Goal: Task Accomplishment & Management: Manage account settings

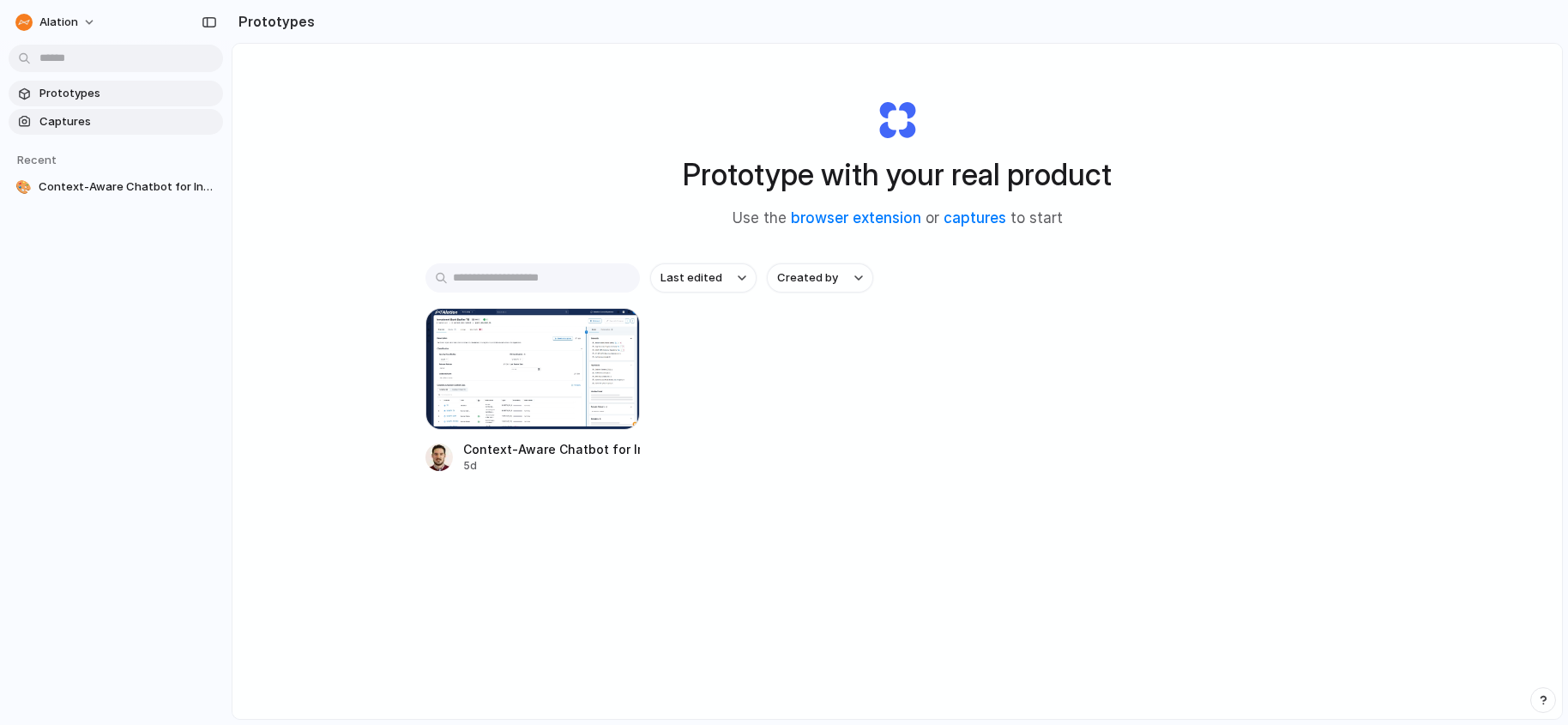
click at [97, 121] on span "Captures" at bounding box center [127, 121] width 177 height 17
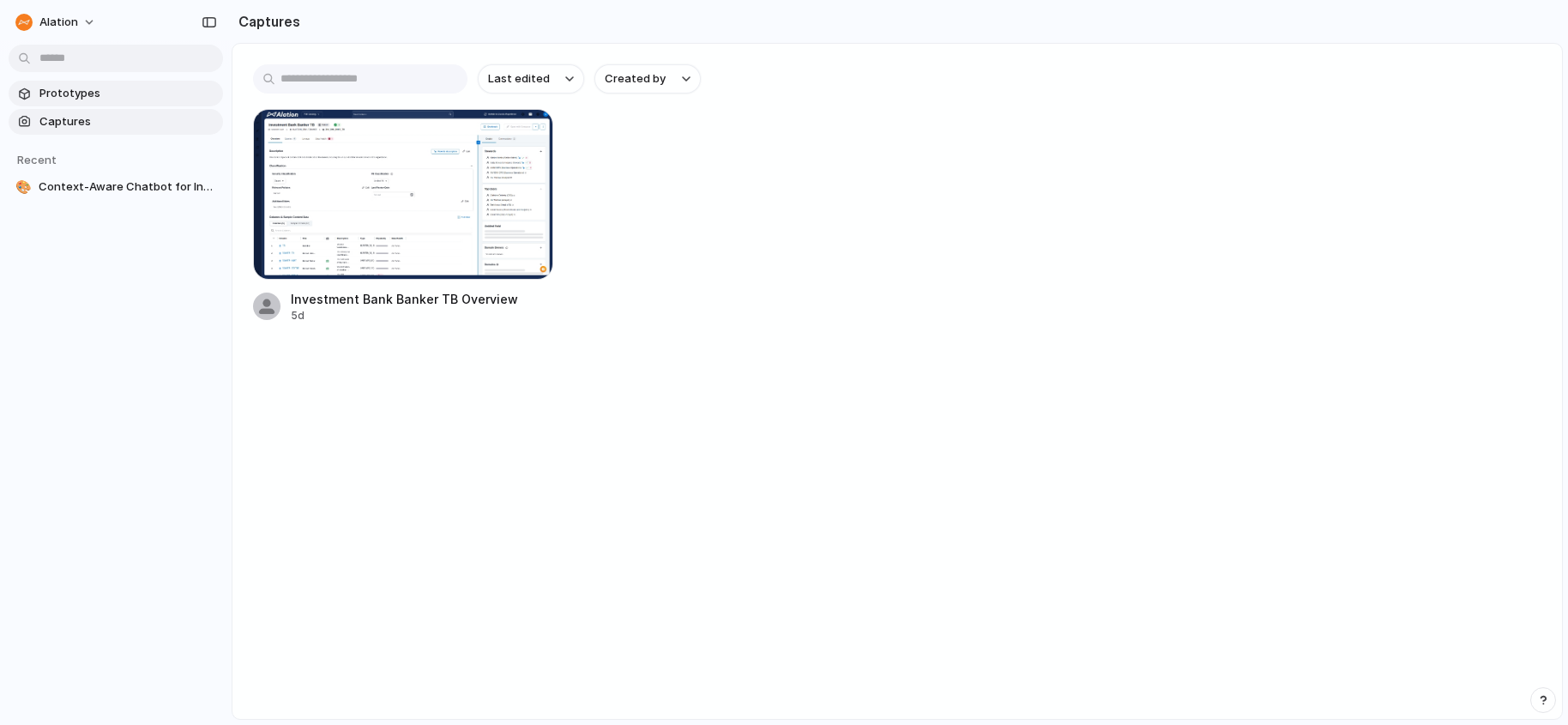
click at [92, 92] on span "Prototypes" at bounding box center [127, 93] width 177 height 17
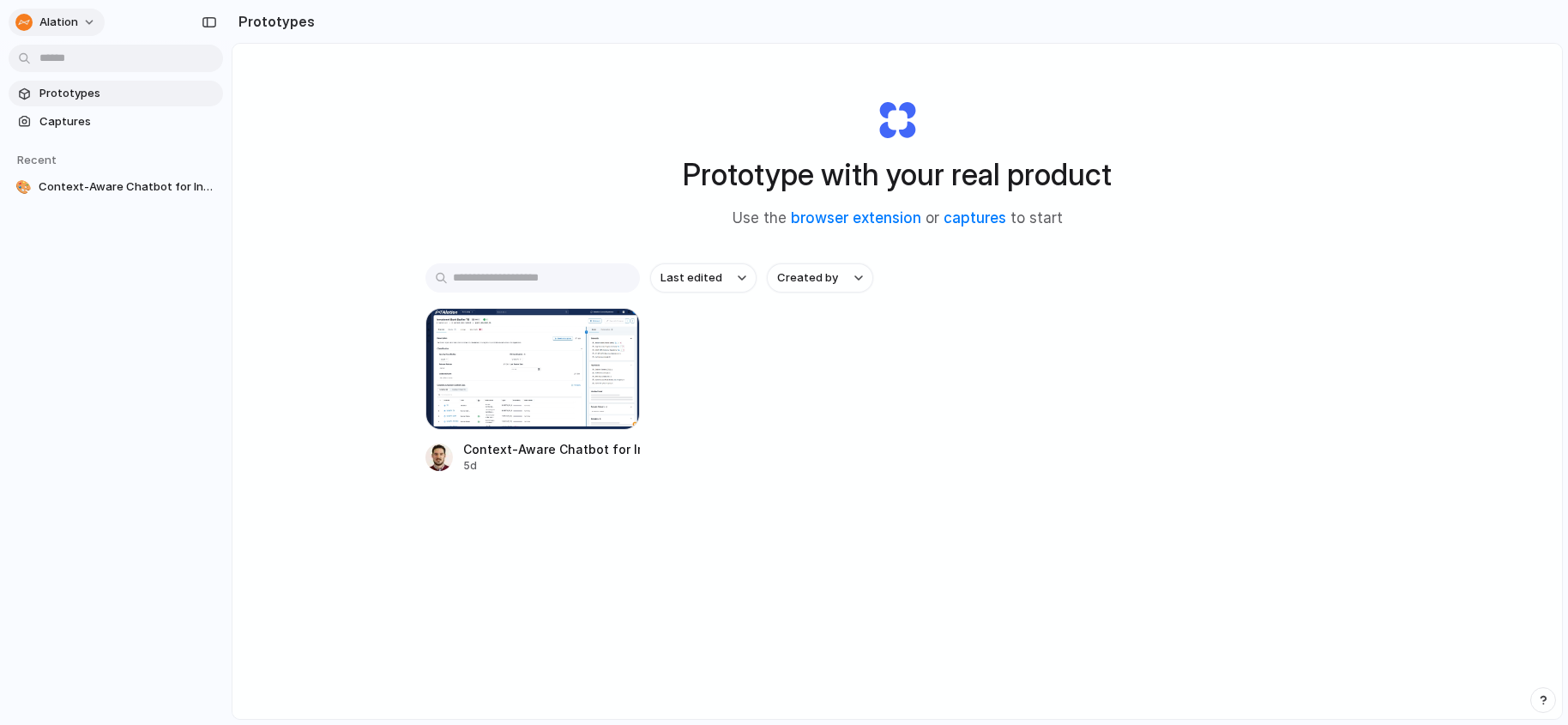
click at [60, 18] on span "Alation" at bounding box center [58, 21] width 38 height 17
click at [98, 60] on li "Settings" at bounding box center [84, 60] width 142 height 28
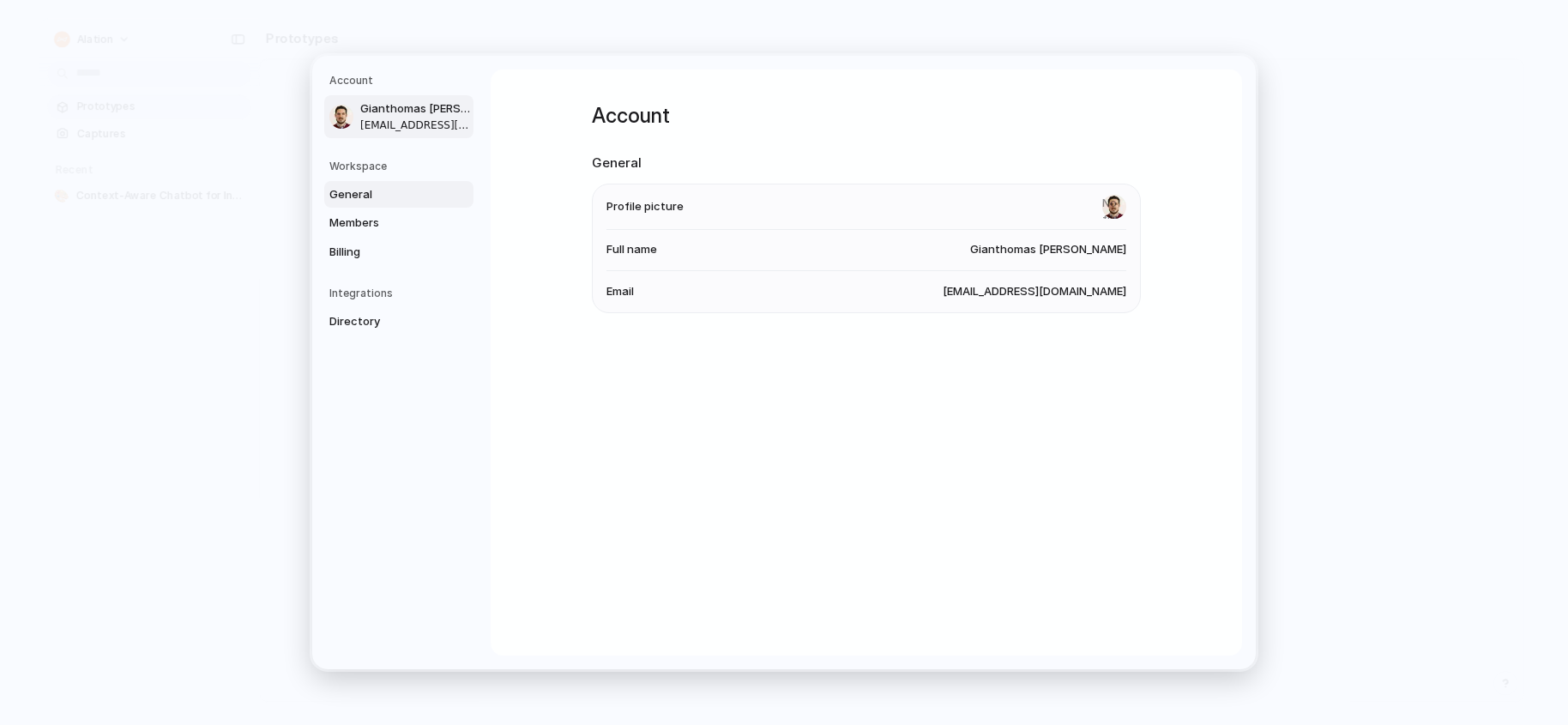
click at [375, 191] on span "General" at bounding box center [385, 194] width 110 height 17
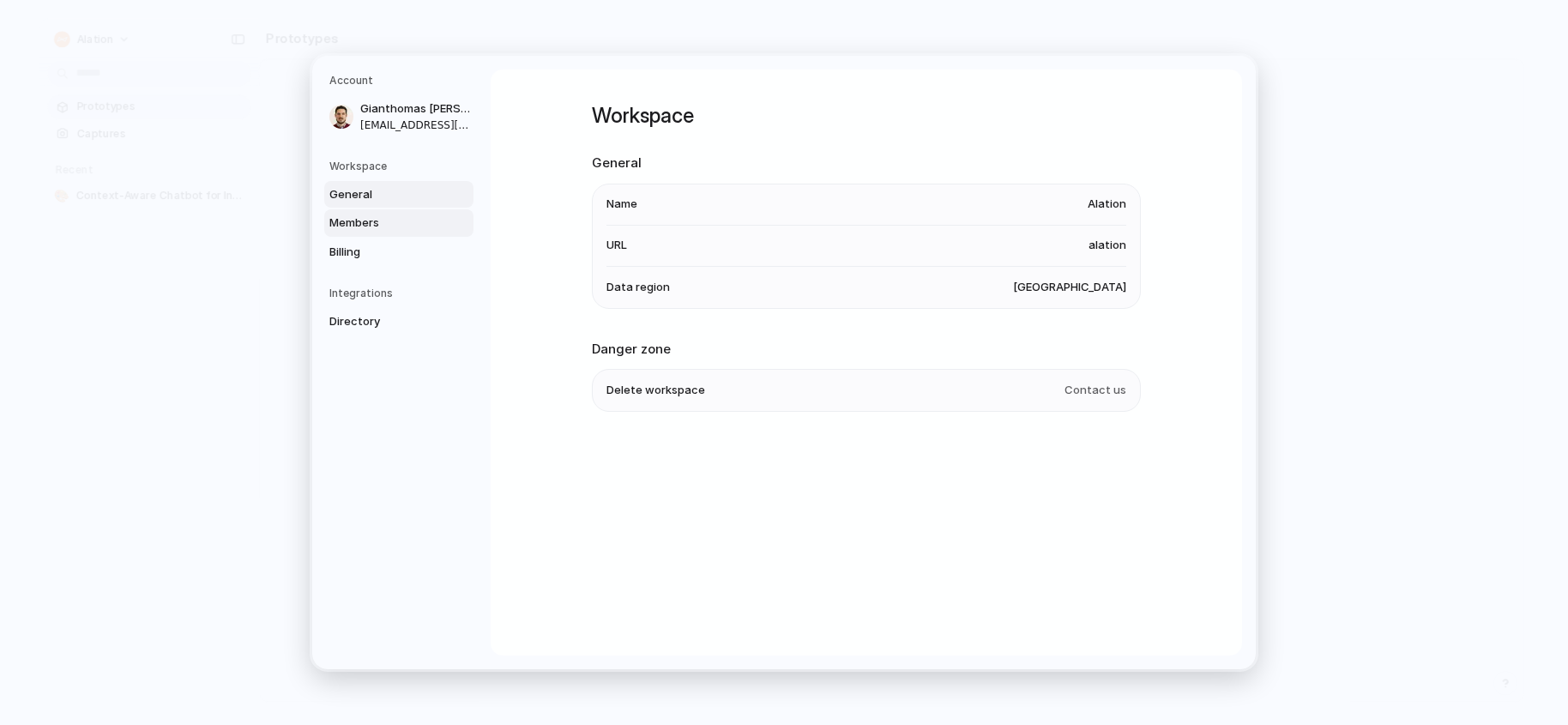
click at [365, 231] on link "Members" at bounding box center [399, 223] width 149 height 28
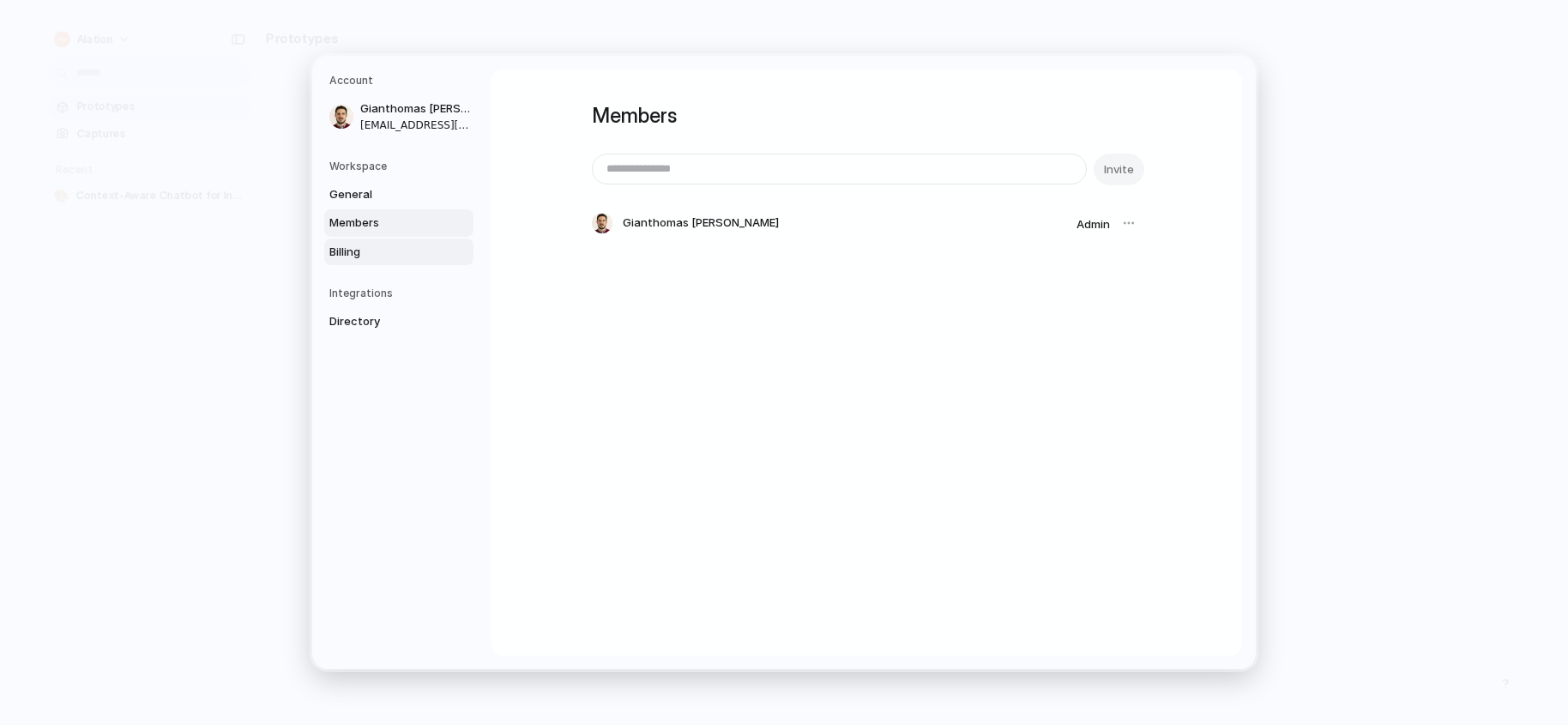
click at [374, 251] on span "Billing" at bounding box center [385, 251] width 110 height 17
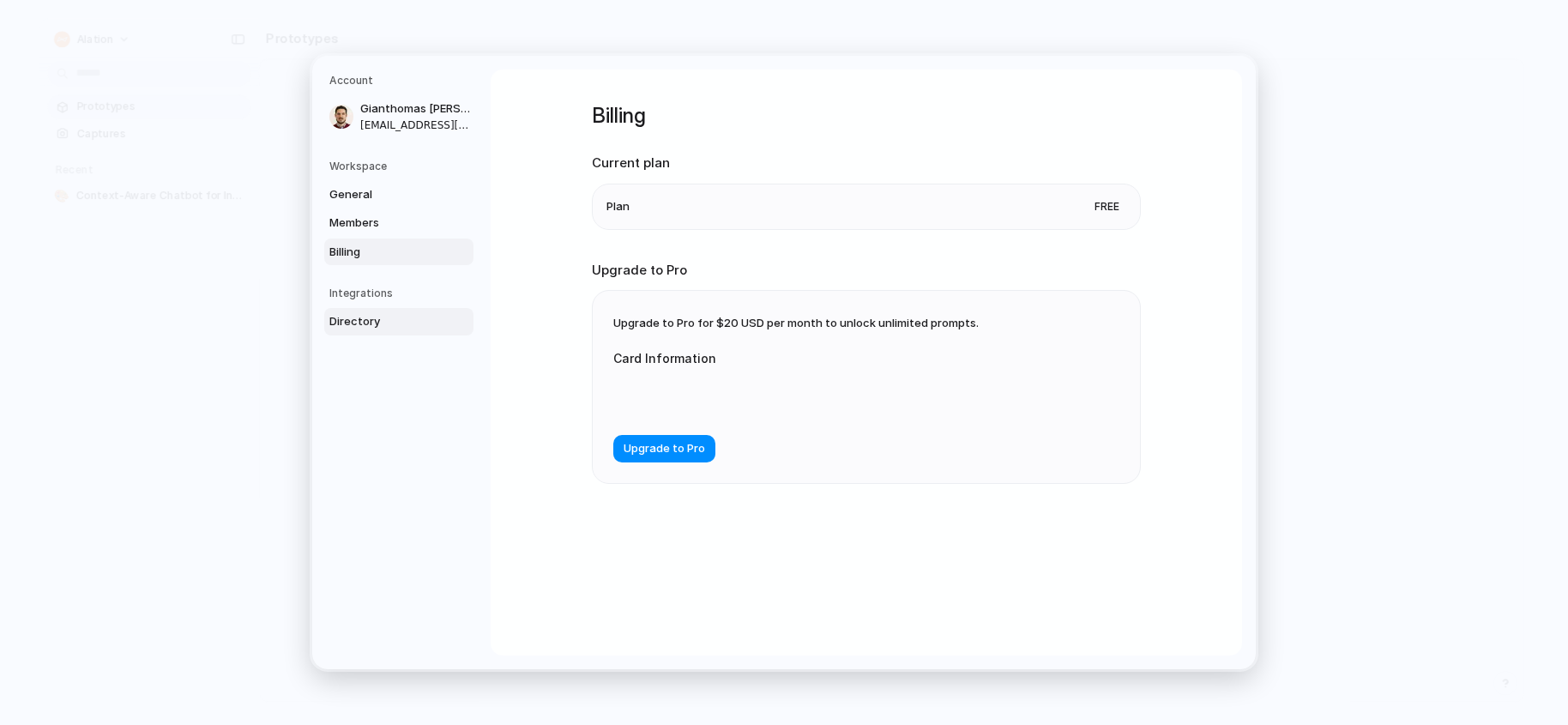
click at [354, 331] on link "Directory" at bounding box center [399, 322] width 149 height 28
